Goal: Navigation & Orientation: Find specific page/section

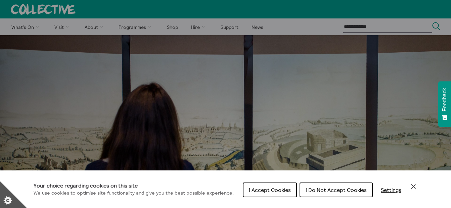
click at [266, 192] on span "I Accept Cookies" at bounding box center [270, 190] width 42 height 7
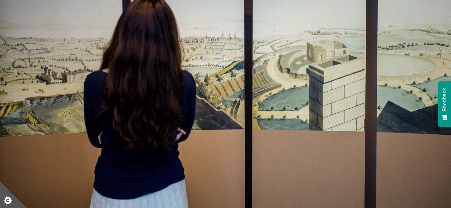
scroll to position [179, 0]
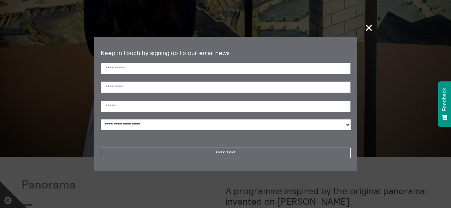
click at [369, 26] on span "+" at bounding box center [369, 28] width 20 height 20
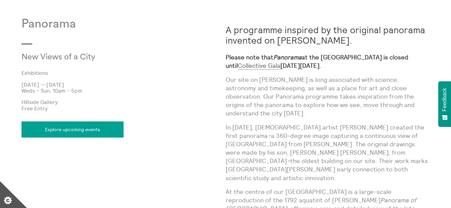
scroll to position [315, 0]
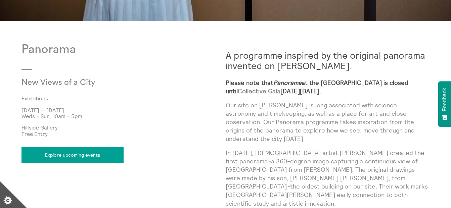
click at [67, 154] on link "Explore upcoming events" at bounding box center [72, 155] width 102 height 16
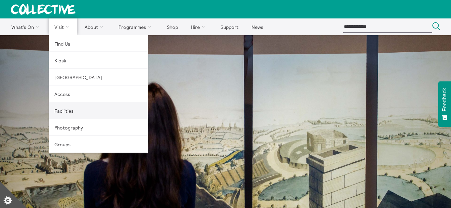
click at [63, 111] on link "Facilities" at bounding box center [98, 110] width 99 height 17
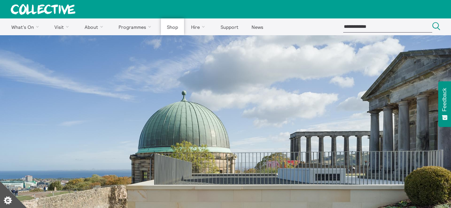
click at [173, 27] on link "Shop" at bounding box center [172, 26] width 23 height 17
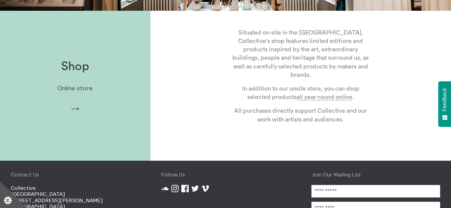
scroll to position [179, 0]
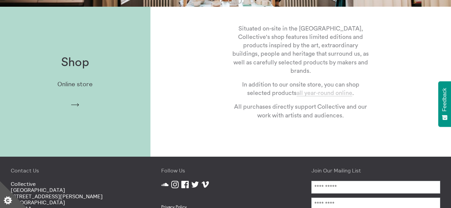
click at [317, 93] on link "all year-round online" at bounding box center [324, 93] width 56 height 6
